Goal: Book appointment/travel/reservation

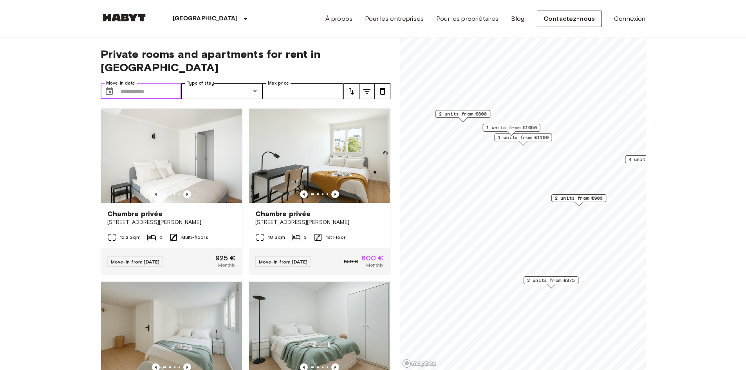
click at [127, 83] on input "Move-in date" at bounding box center [150, 91] width 61 height 16
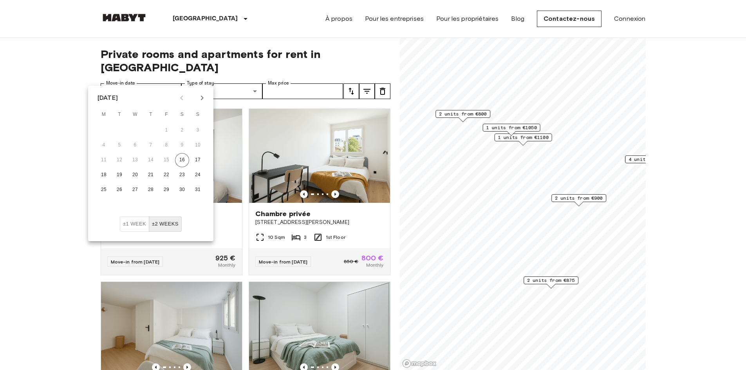
click at [204, 98] on icon "Next month" at bounding box center [201, 97] width 9 height 9
click at [181, 127] on button "6" at bounding box center [182, 130] width 14 height 14
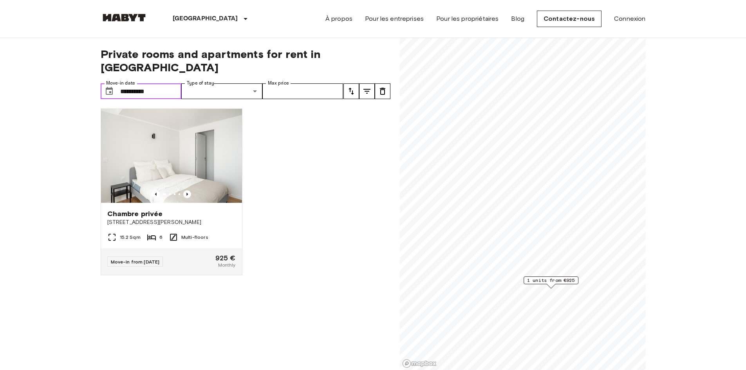
type input "**********"
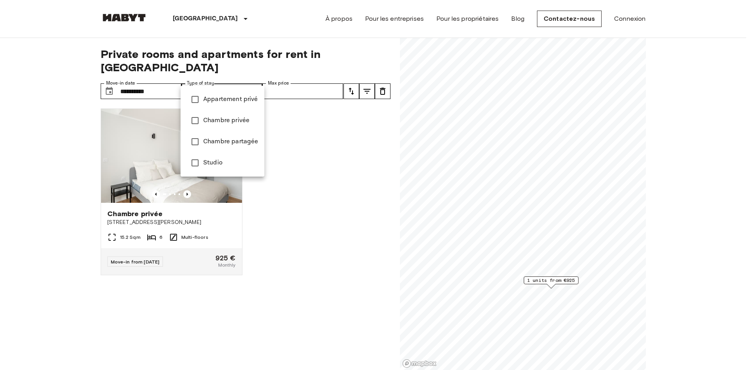
click at [334, 157] on div at bounding box center [376, 185] width 752 height 370
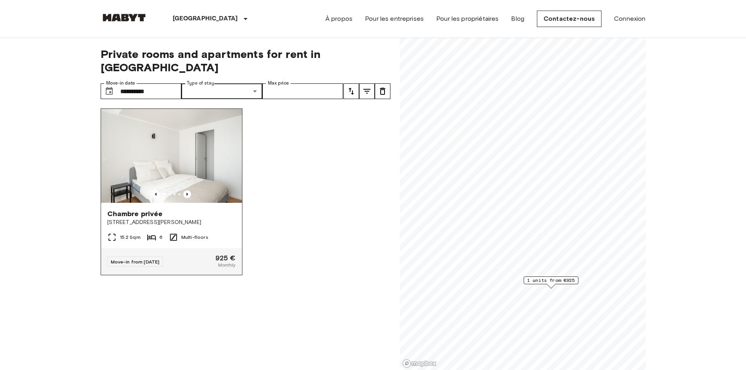
click at [191, 209] on div "Chambre privée" at bounding box center [171, 213] width 128 height 9
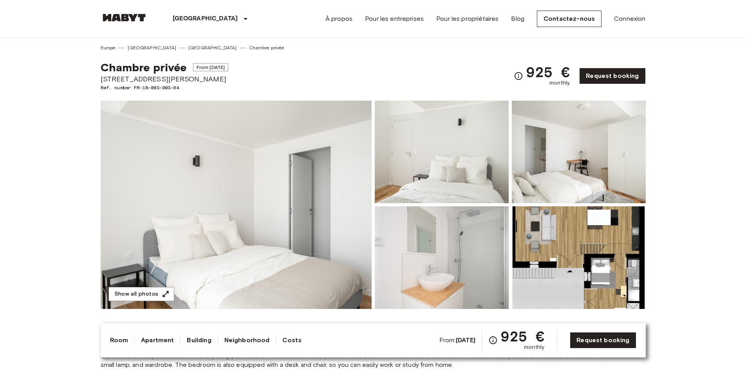
click at [266, 184] on img at bounding box center [236, 205] width 271 height 208
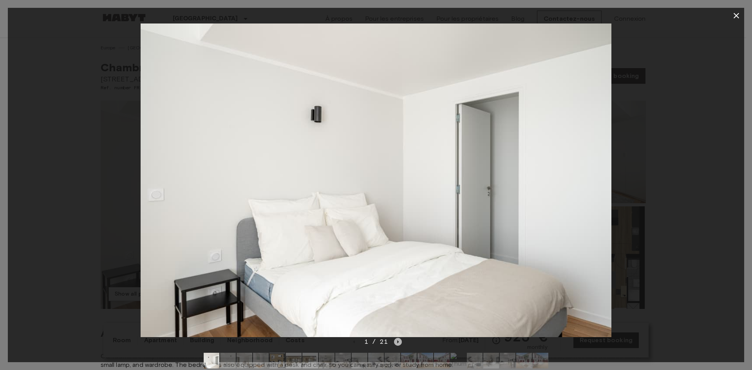
click at [396, 345] on icon "Next image" at bounding box center [398, 342] width 8 height 8
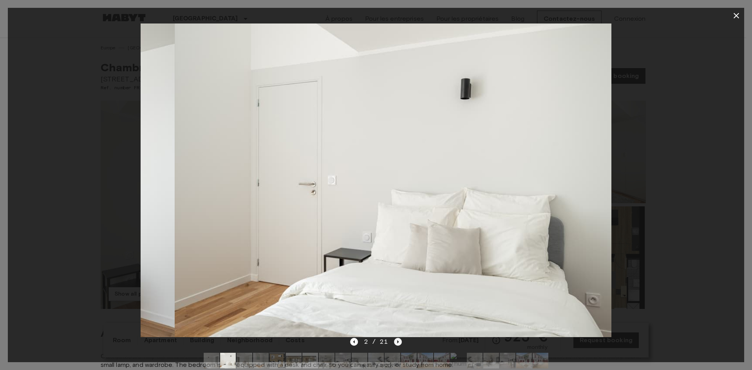
click at [396, 345] on icon "Next image" at bounding box center [398, 342] width 8 height 8
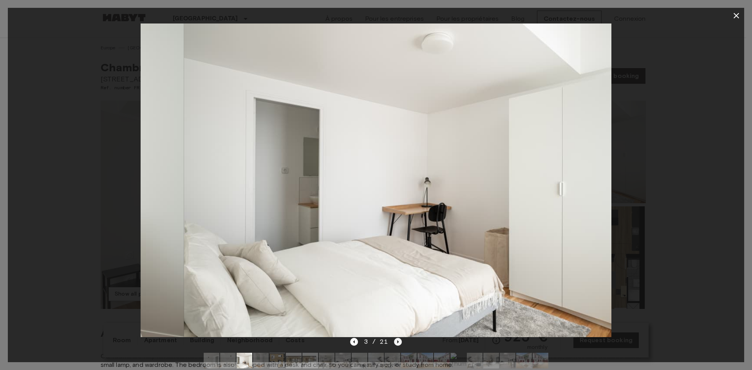
click at [396, 345] on icon "Next image" at bounding box center [398, 342] width 8 height 8
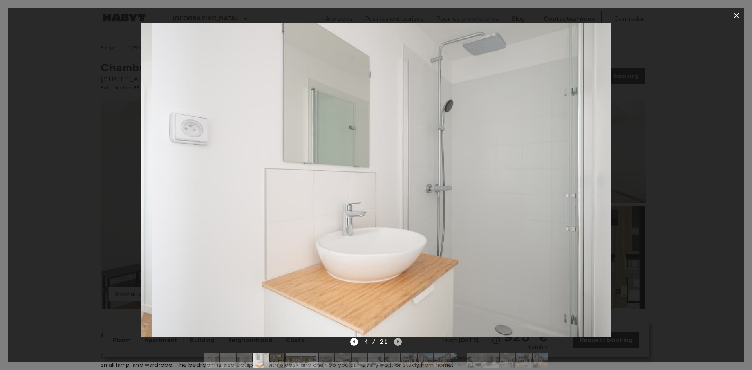
click at [396, 345] on icon "Next image" at bounding box center [398, 342] width 8 height 8
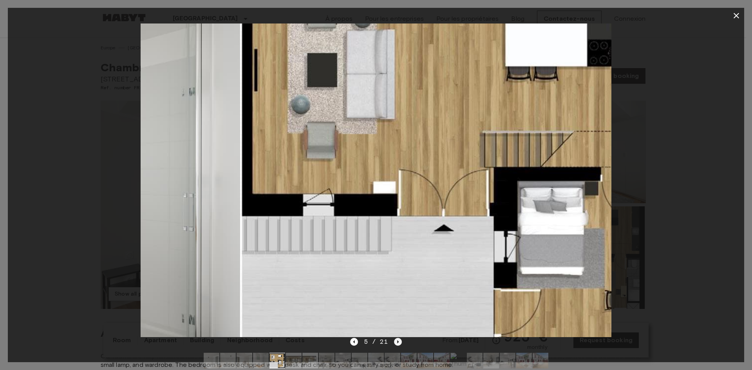
click at [396, 345] on icon "Next image" at bounding box center [398, 342] width 8 height 8
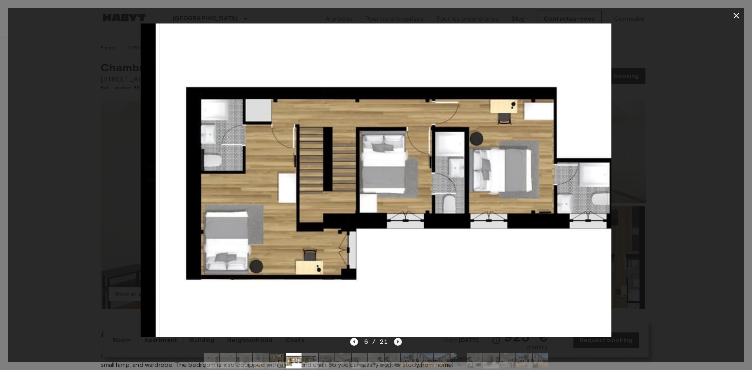
click at [396, 345] on icon "Next image" at bounding box center [398, 342] width 8 height 8
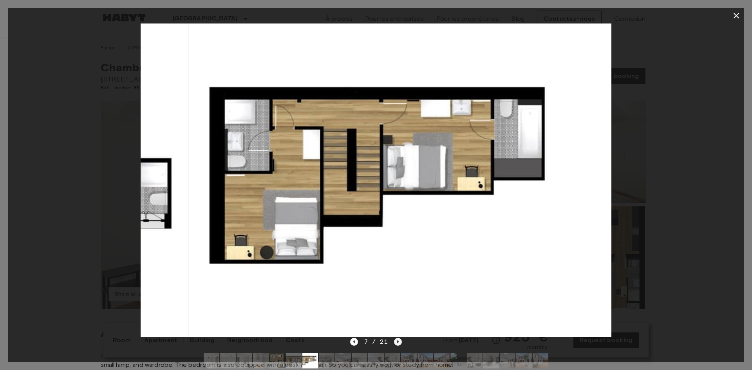
click at [396, 345] on icon "Next image" at bounding box center [398, 342] width 8 height 8
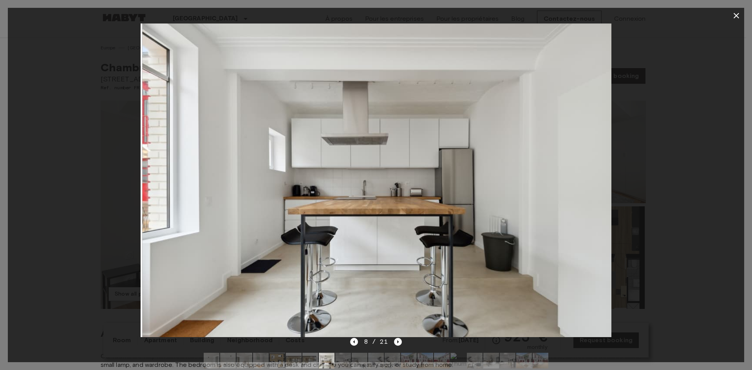
click at [671, 249] on div at bounding box center [376, 180] width 736 height 314
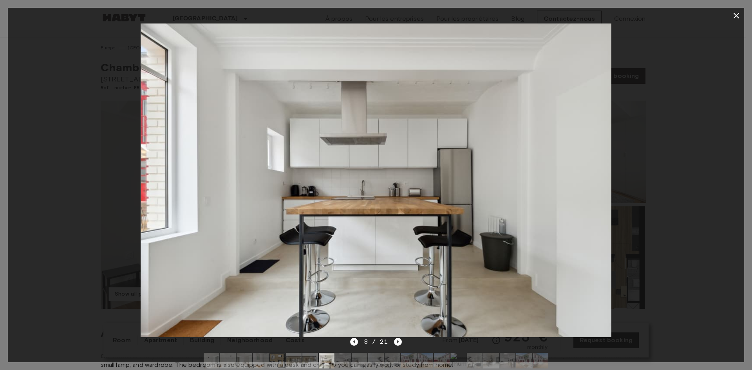
click at [734, 16] on icon "button" at bounding box center [735, 15] width 9 height 9
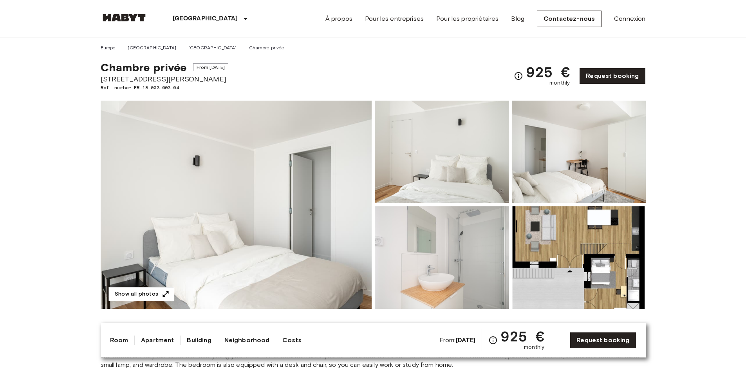
click at [127, 15] on img at bounding box center [124, 18] width 47 height 8
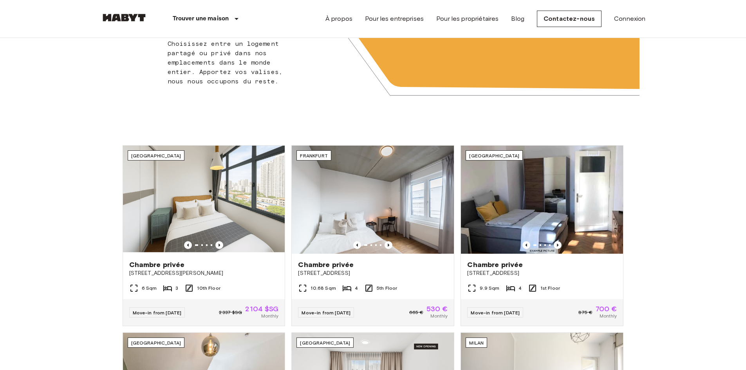
scroll to position [196, 0]
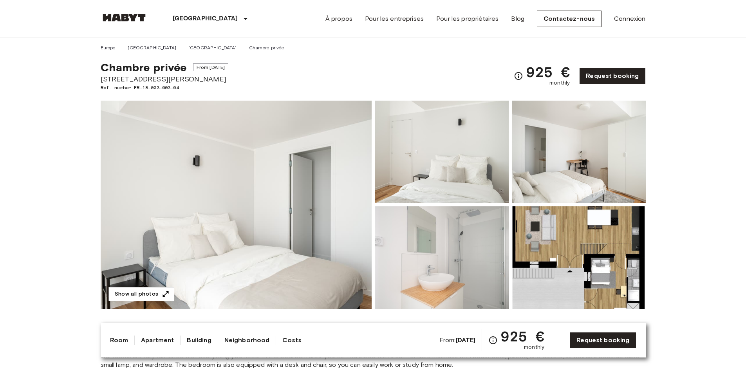
click at [140, 47] on link "France" at bounding box center [152, 47] width 49 height 7
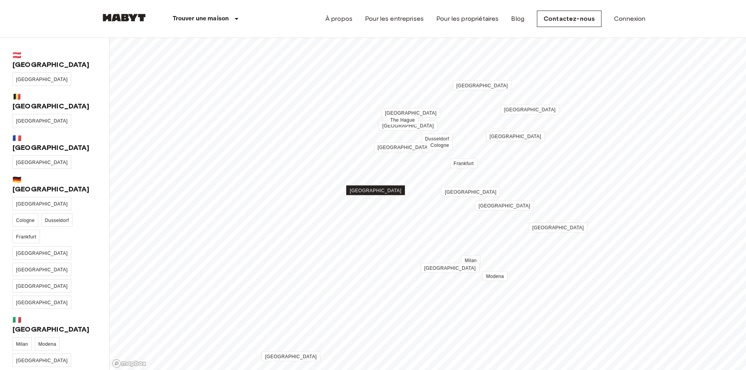
click at [374, 188] on span "[GEOGRAPHIC_DATA]" at bounding box center [376, 190] width 52 height 5
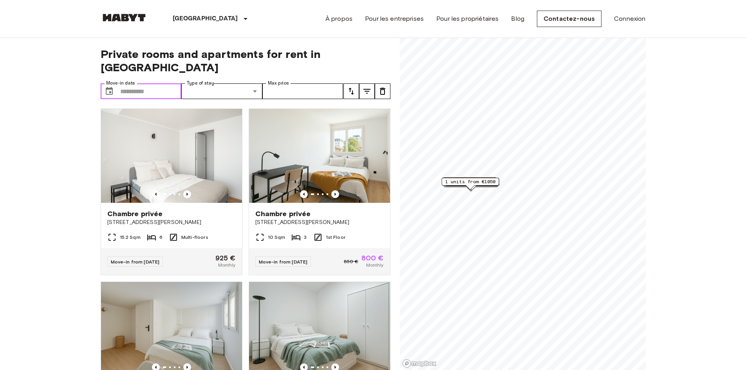
click at [121, 83] on input "Move-in date" at bounding box center [150, 91] width 61 height 16
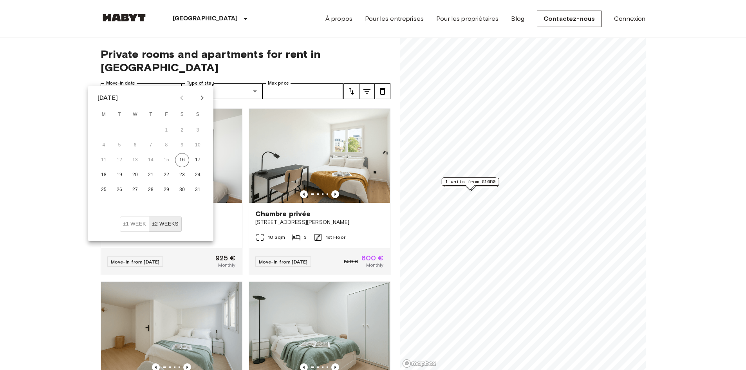
click at [201, 98] on icon "Next month" at bounding box center [201, 97] width 9 height 9
click at [181, 130] on button "6" at bounding box center [182, 130] width 14 height 14
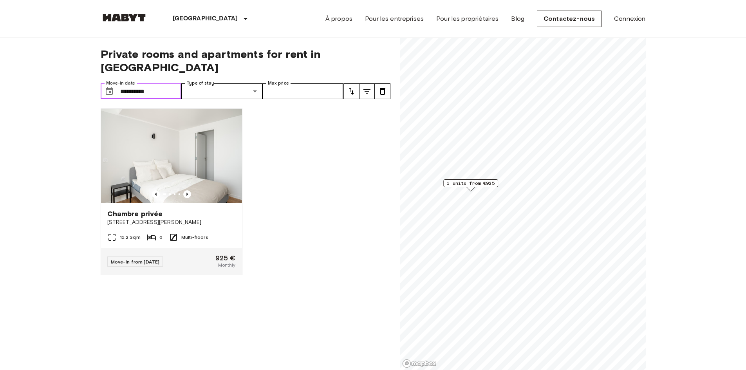
click at [161, 83] on input "**********" at bounding box center [150, 91] width 61 height 16
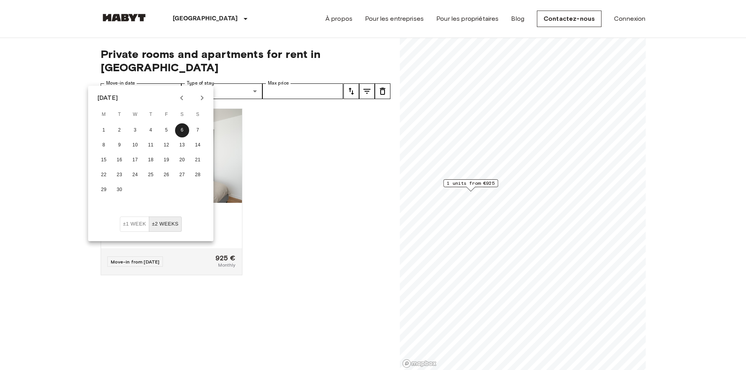
click at [200, 99] on icon "Next month" at bounding box center [201, 97] width 9 height 9
click at [135, 127] on button "1" at bounding box center [135, 130] width 14 height 14
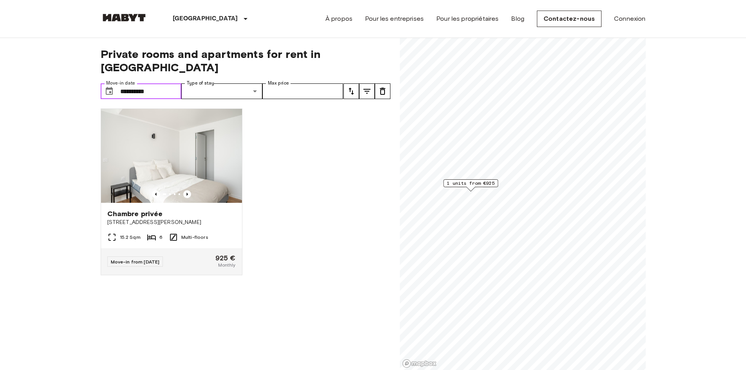
click at [147, 83] on input "**********" at bounding box center [150, 91] width 61 height 16
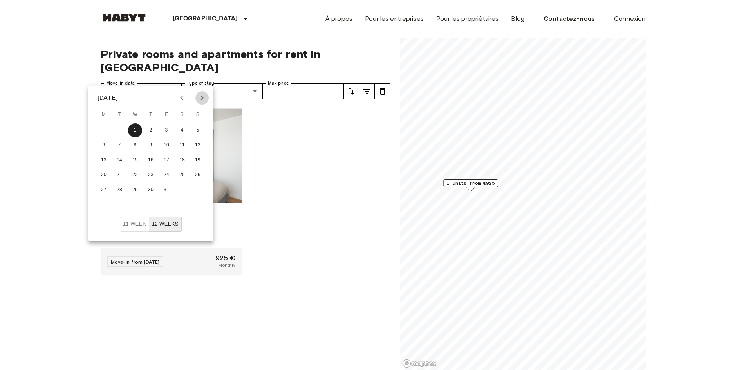
click at [201, 102] on icon "Next month" at bounding box center [201, 97] width 9 height 9
click at [180, 125] on button "1" at bounding box center [182, 130] width 14 height 14
type input "**********"
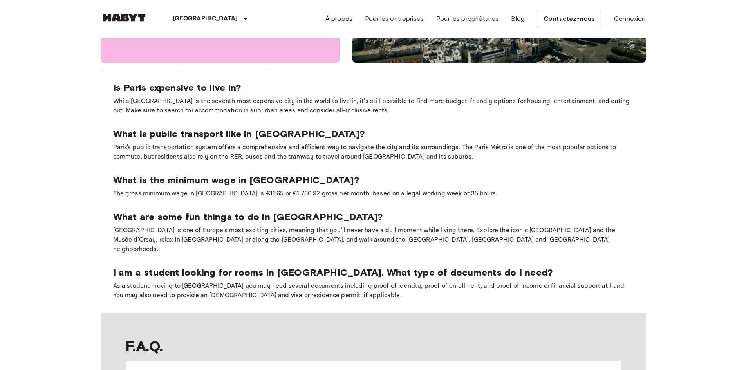
scroll to position [509, 0]
